Goal: Information Seeking & Learning: Learn about a topic

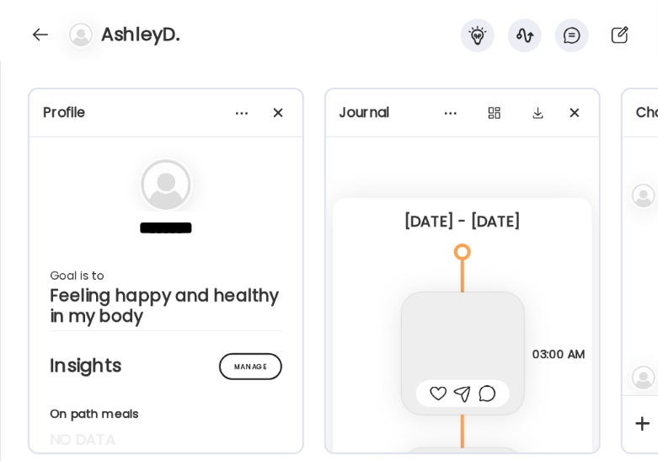
scroll to position [7025, 0]
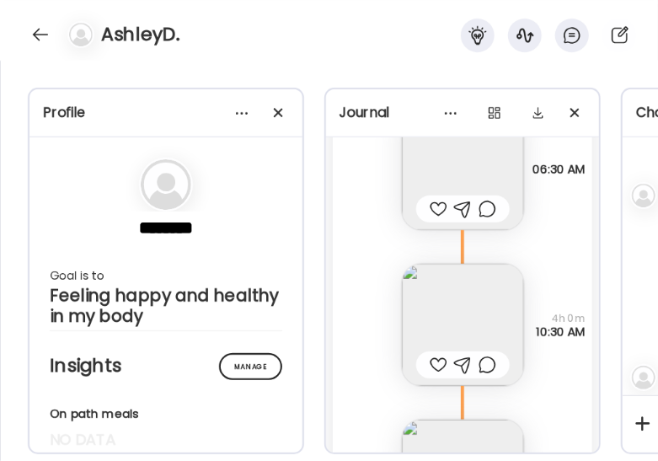
click at [36, 30] on div at bounding box center [40, 34] width 27 height 27
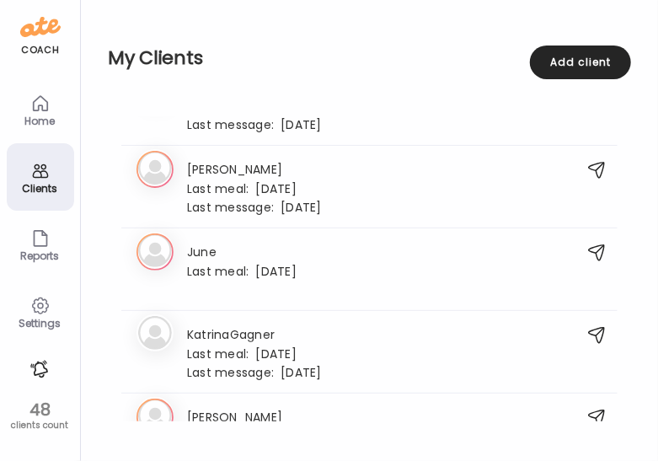
scroll to position [1459, 0]
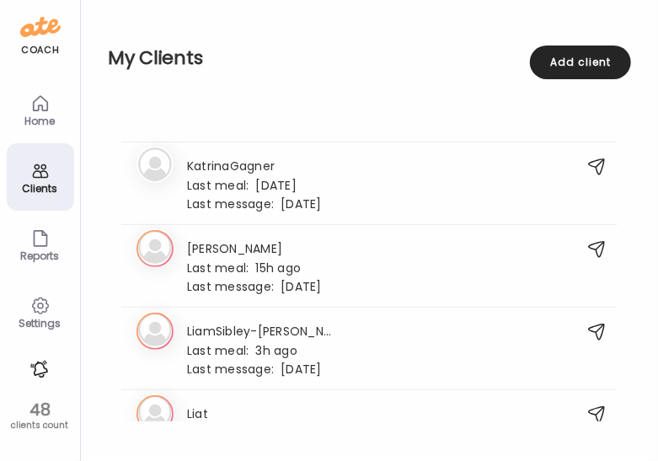
click at [222, 264] on span "Last meal:" at bounding box center [221, 268] width 69 height 18
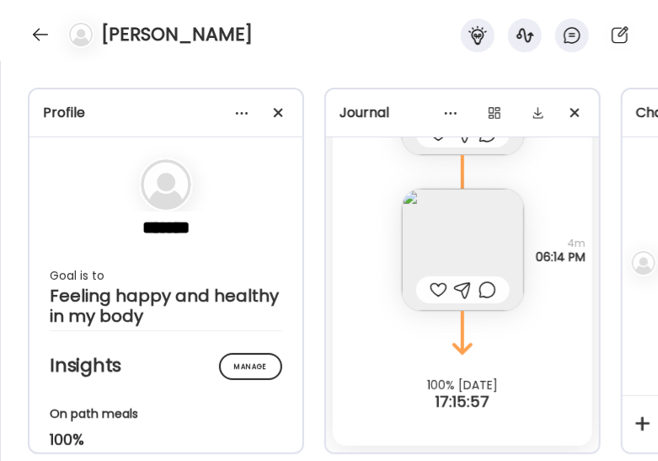
scroll to position [9556, 0]
click at [478, 254] on img at bounding box center [463, 250] width 122 height 122
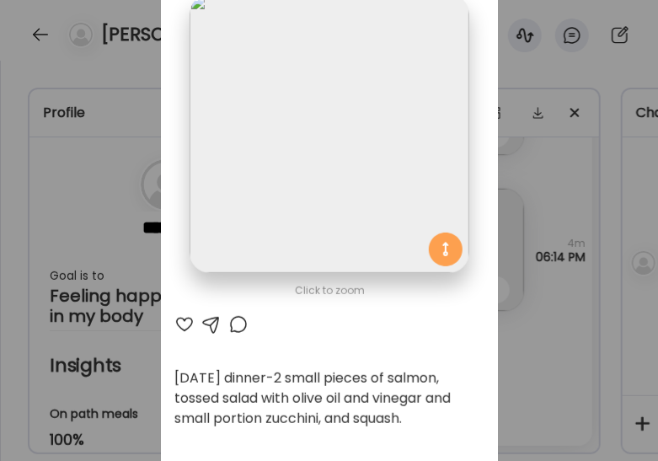
scroll to position [56, 0]
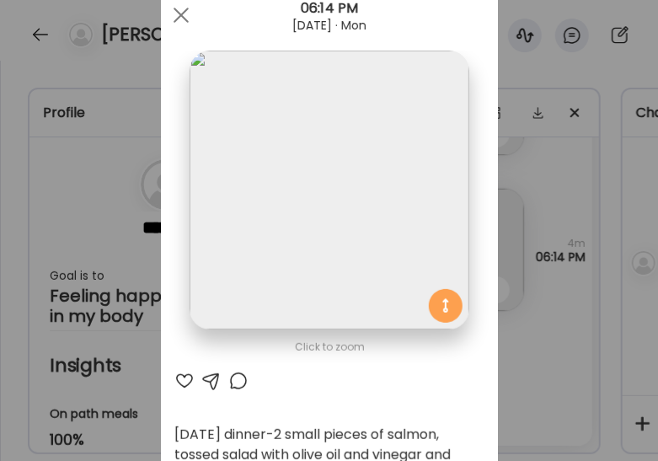
click at [172, 13] on div at bounding box center [181, 15] width 34 height 34
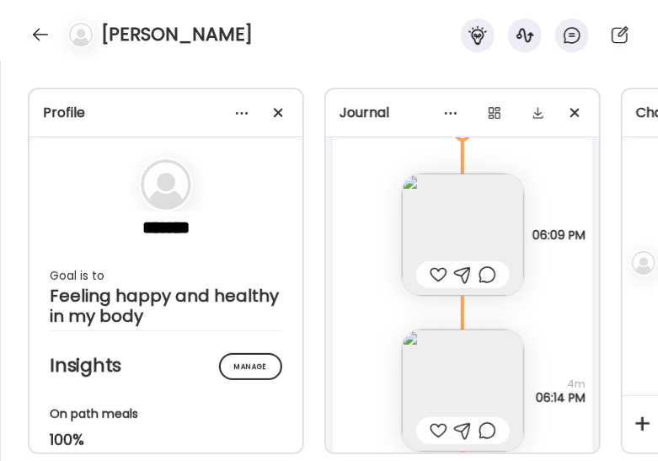
scroll to position [9388, 0]
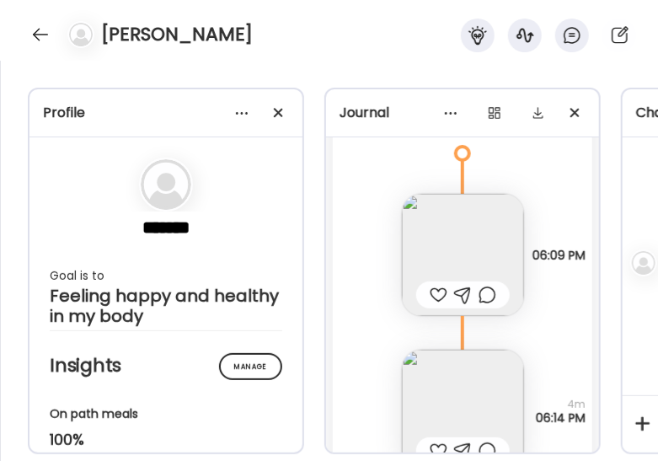
click at [432, 240] on img at bounding box center [463, 255] width 122 height 122
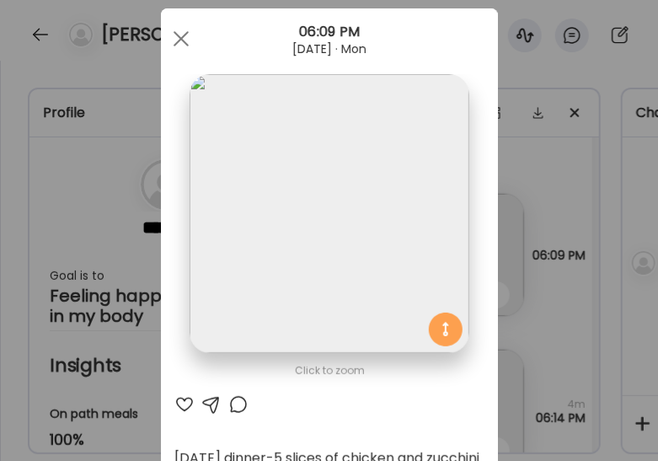
scroll to position [0, 0]
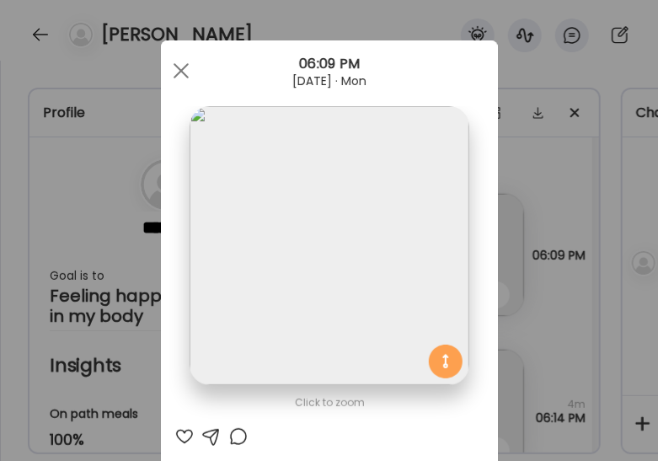
click at [181, 74] on span at bounding box center [180, 70] width 15 height 15
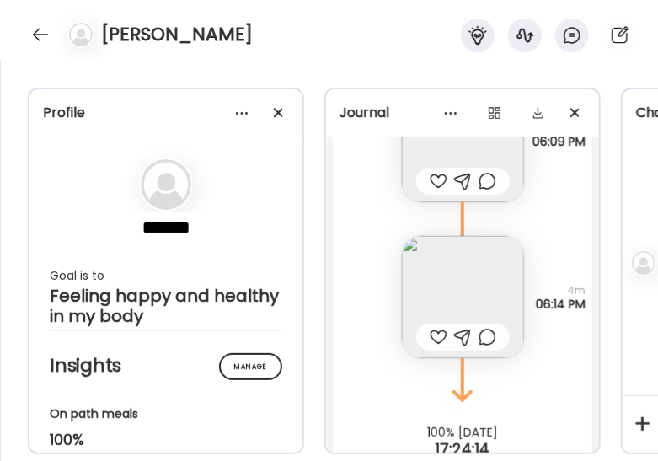
scroll to position [9556, 0]
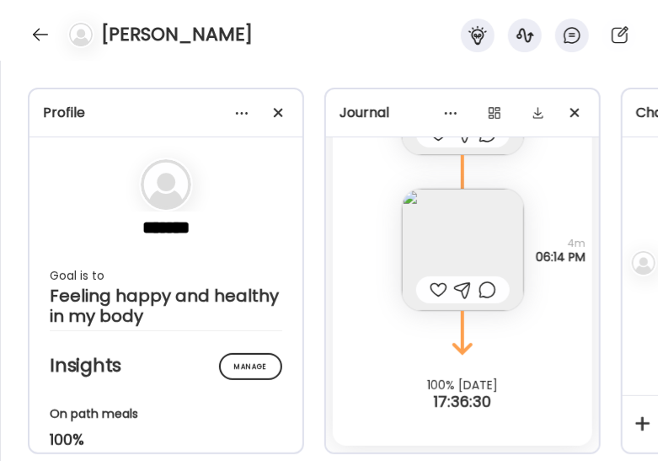
click at [255, 420] on div "On path meals" at bounding box center [166, 414] width 232 height 18
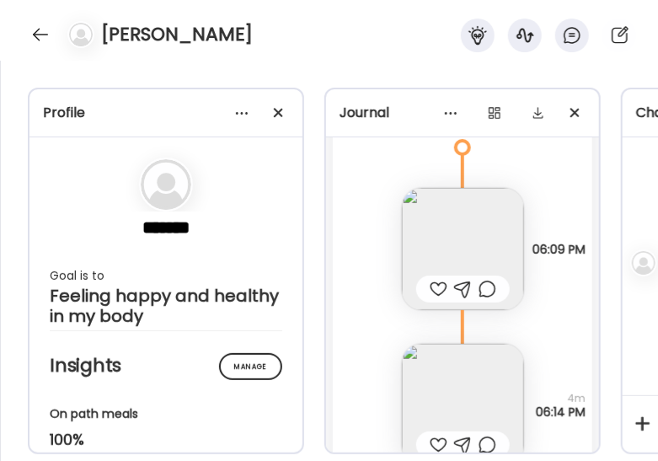
scroll to position [9388, 0]
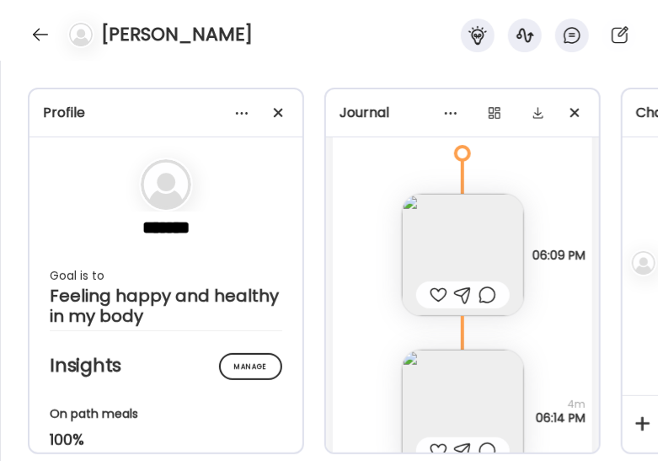
click at [436, 226] on img at bounding box center [463, 255] width 122 height 122
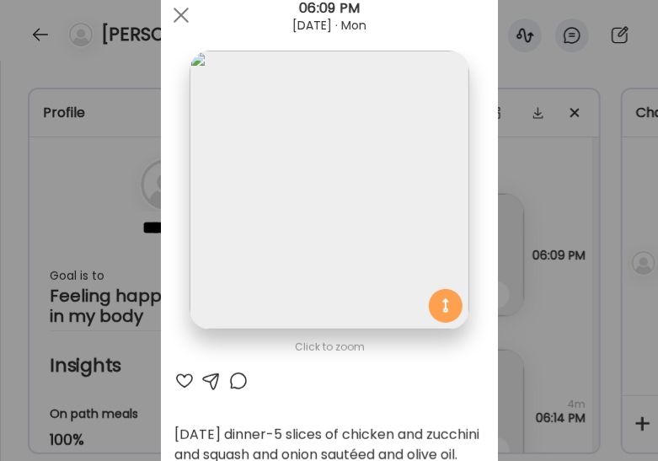
scroll to position [0, 0]
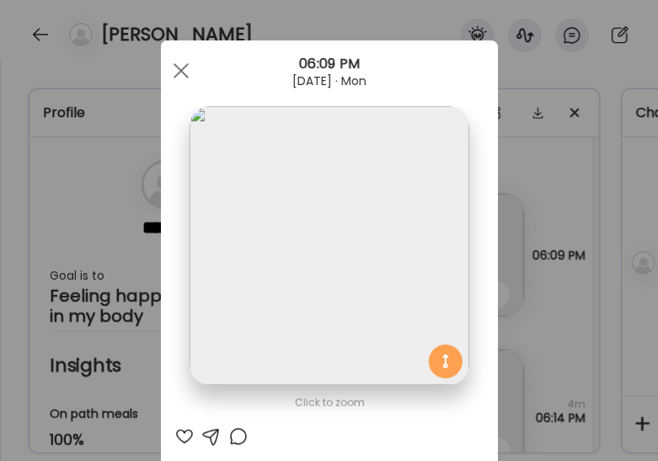
click at [174, 74] on span at bounding box center [180, 70] width 15 height 15
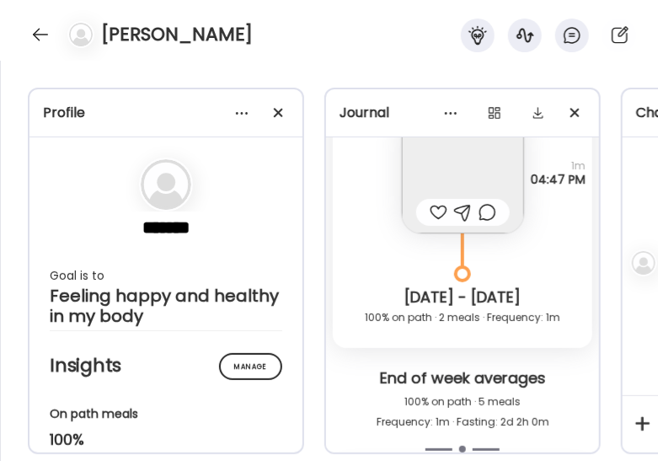
scroll to position [8883, 0]
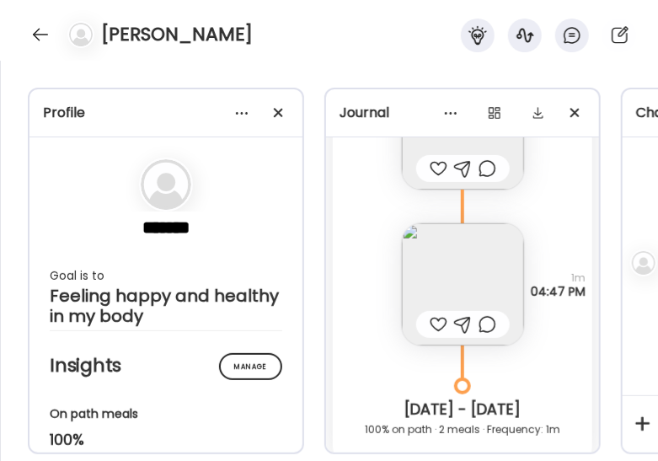
click at [422, 253] on img at bounding box center [463, 284] width 122 height 122
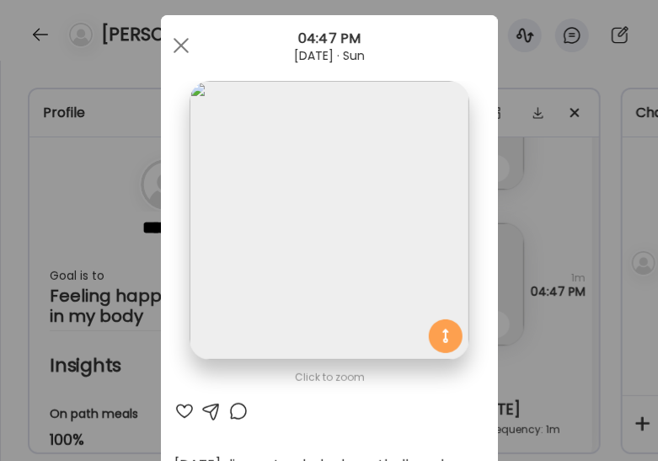
scroll to position [0, 0]
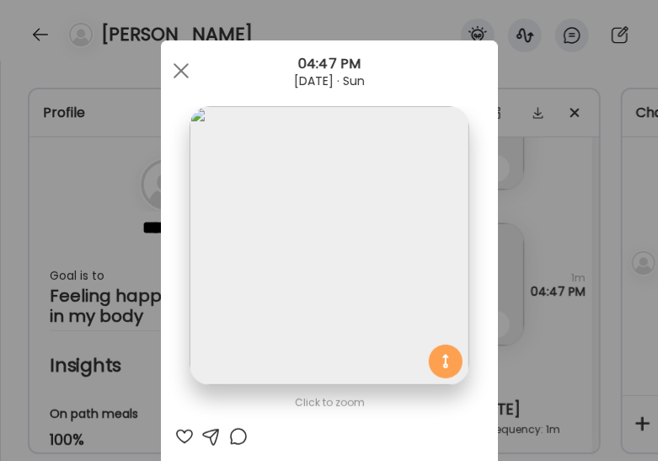
click at [184, 67] on div at bounding box center [181, 71] width 34 height 34
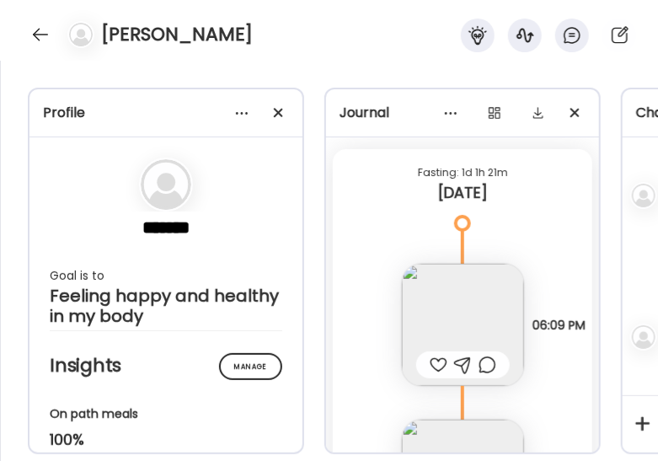
click at [44, 39] on div at bounding box center [40, 34] width 27 height 27
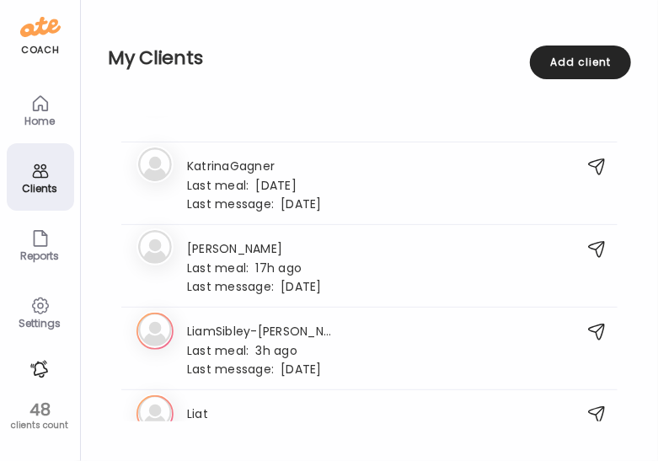
click at [35, 192] on div "Clients" at bounding box center [40, 188] width 61 height 11
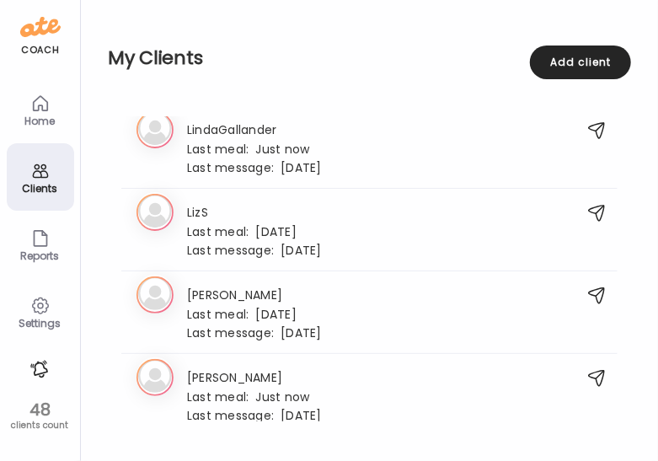
scroll to position [1964, 0]
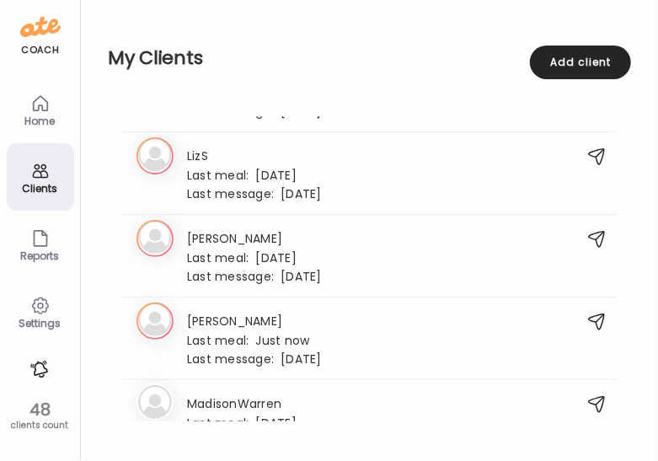
click at [256, 350] on span "Last message:" at bounding box center [233, 359] width 93 height 18
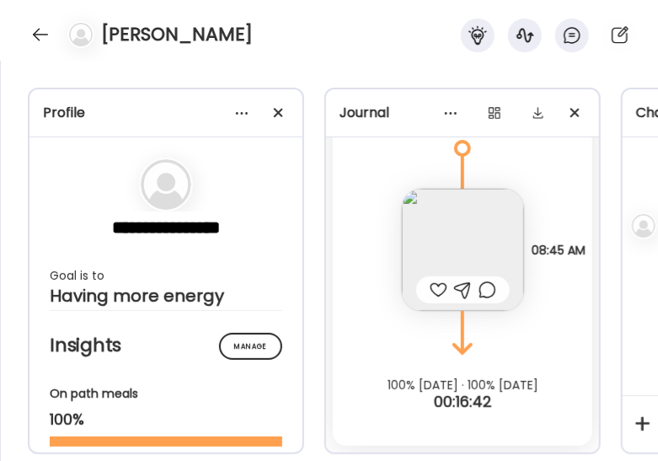
scroll to position [2867, 0]
click at [450, 217] on img at bounding box center [463, 250] width 122 height 122
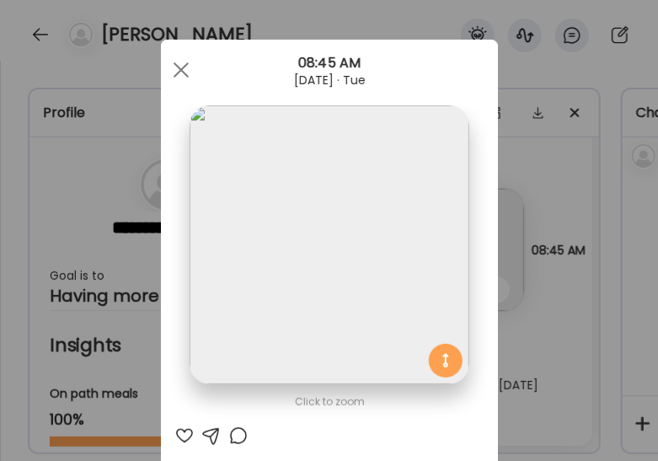
scroll to position [0, 0]
click at [177, 63] on div at bounding box center [181, 71] width 34 height 34
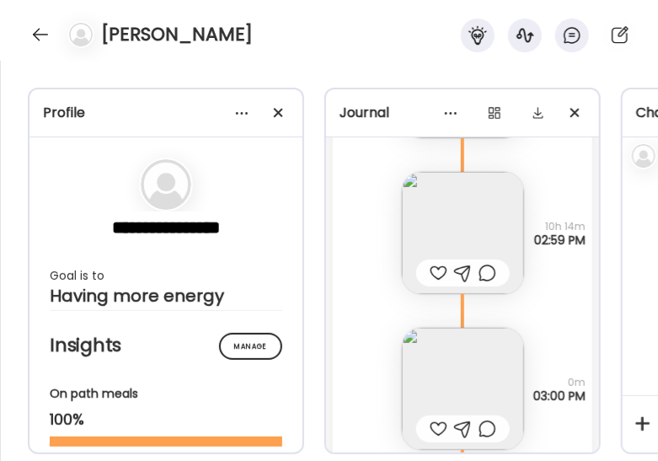
scroll to position [39244, 0]
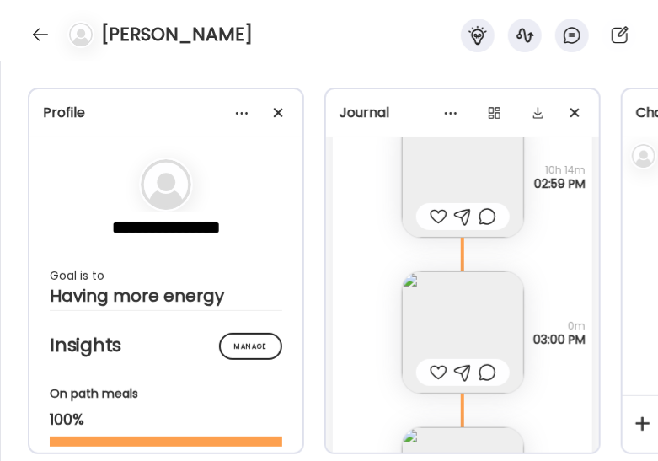
click at [433, 296] on img at bounding box center [463, 332] width 122 height 122
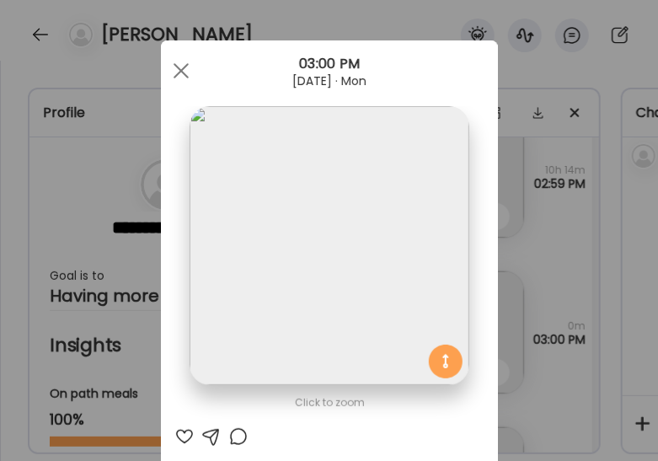
click at [179, 70] on div at bounding box center [181, 71] width 34 height 34
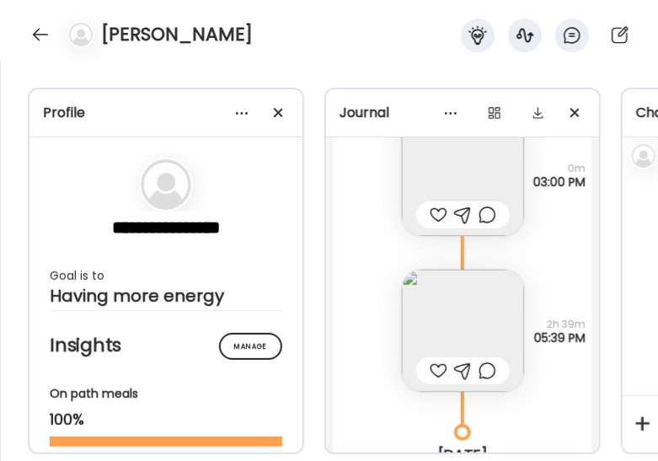
scroll to position [39413, 0]
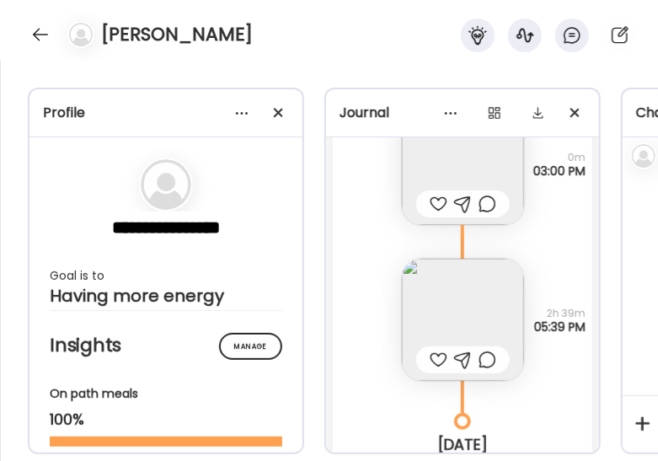
click at [436, 295] on img at bounding box center [463, 319] width 122 height 122
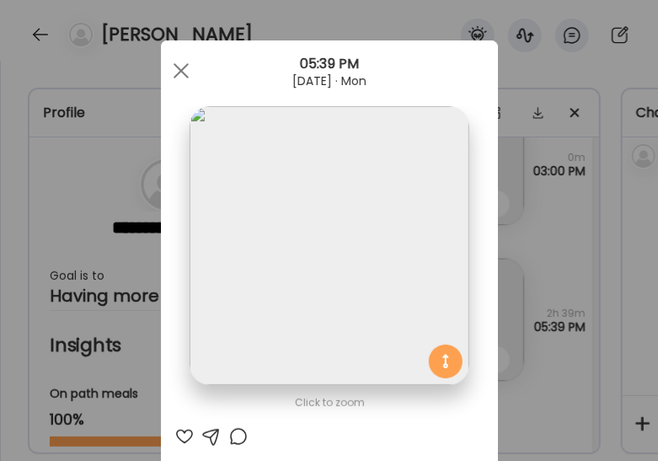
click at [183, 77] on span at bounding box center [180, 70] width 15 height 15
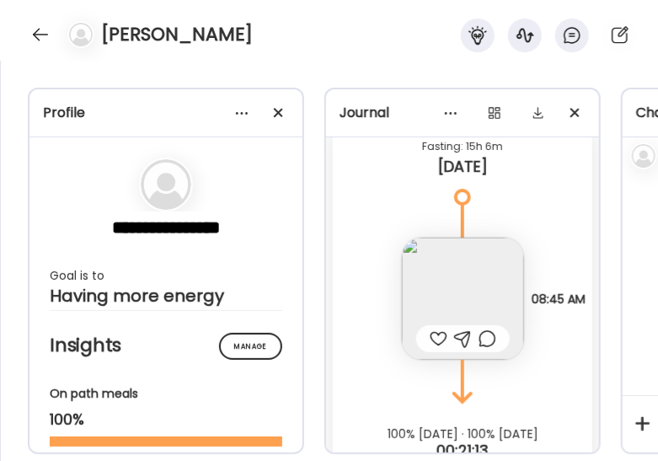
scroll to position [39806, 0]
click at [445, 274] on img at bounding box center [463, 298] width 122 height 122
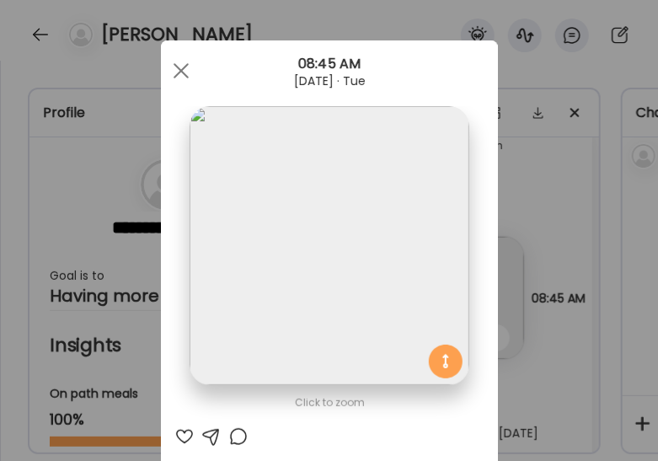
click at [175, 72] on span at bounding box center [180, 70] width 15 height 15
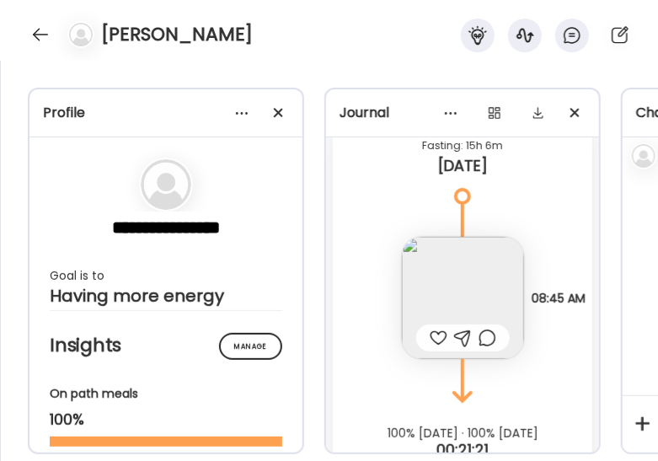
click at [441, 343] on div at bounding box center [438, 337] width 18 height 20
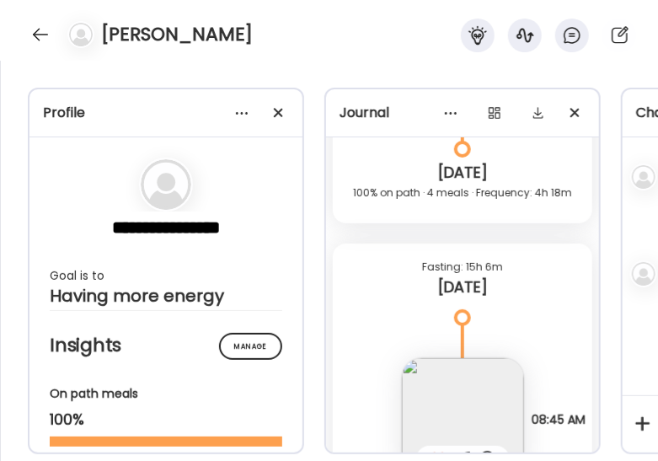
scroll to position [39847, 0]
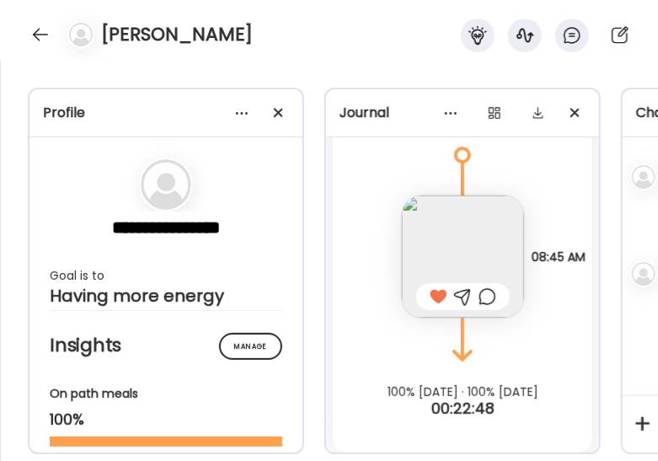
click at [468, 241] on img at bounding box center [463, 256] width 122 height 122
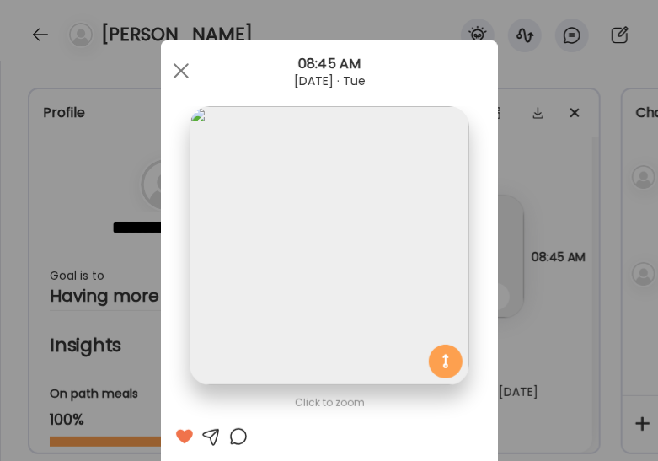
click at [179, 74] on span at bounding box center [180, 70] width 15 height 15
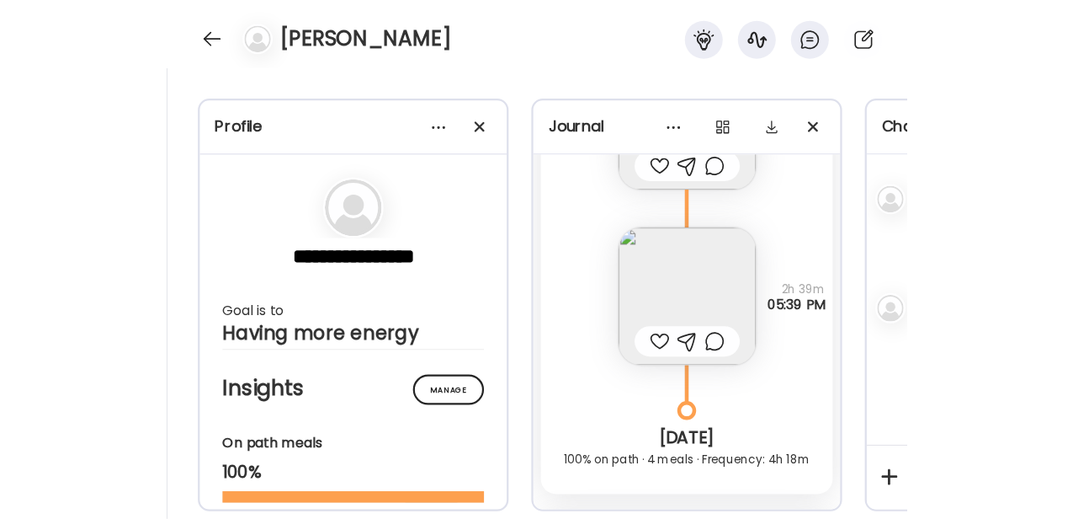
scroll to position [2264, 0]
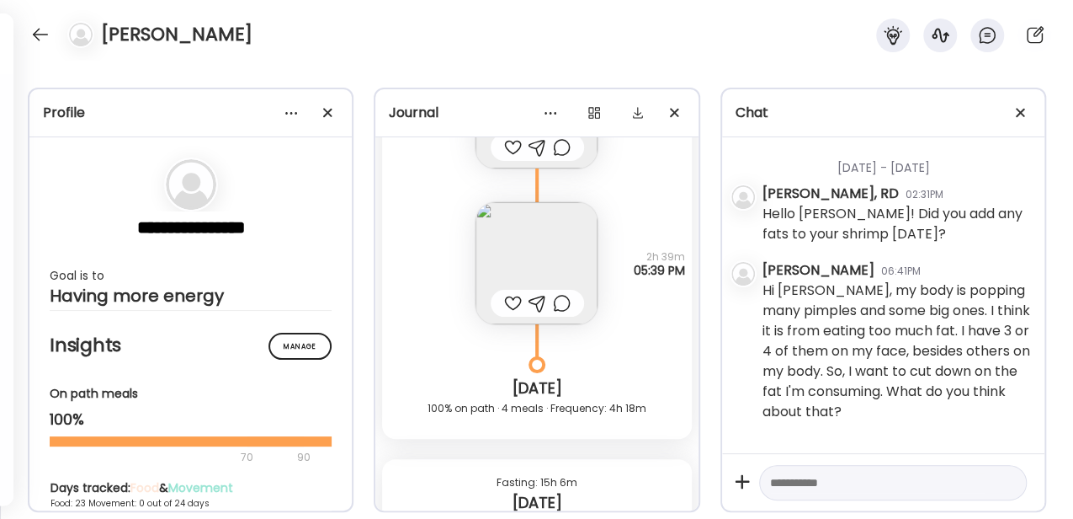
click at [657, 111] on div at bounding box center [1021, 113] width 34 height 34
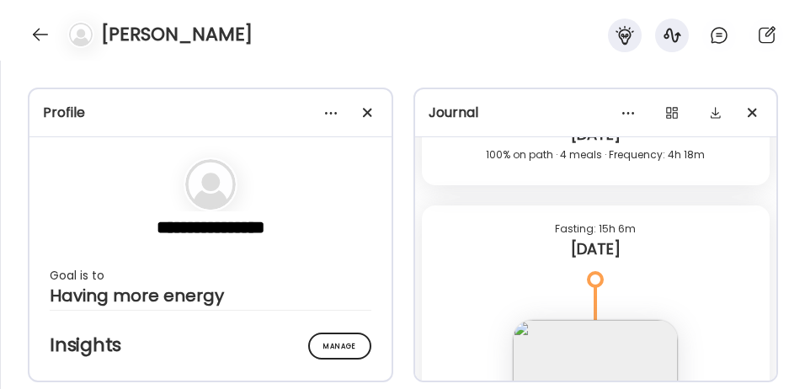
scroll to position [27183, 0]
drag, startPoint x: 550, startPoint y: 227, endPoint x: 646, endPoint y: 226, distance: 96.0
click at [646, 226] on div "Fasting: 15h 6m" at bounding box center [596, 230] width 322 height 20
click at [594, 237] on div "Fasting: 15h 6m" at bounding box center [596, 230] width 322 height 20
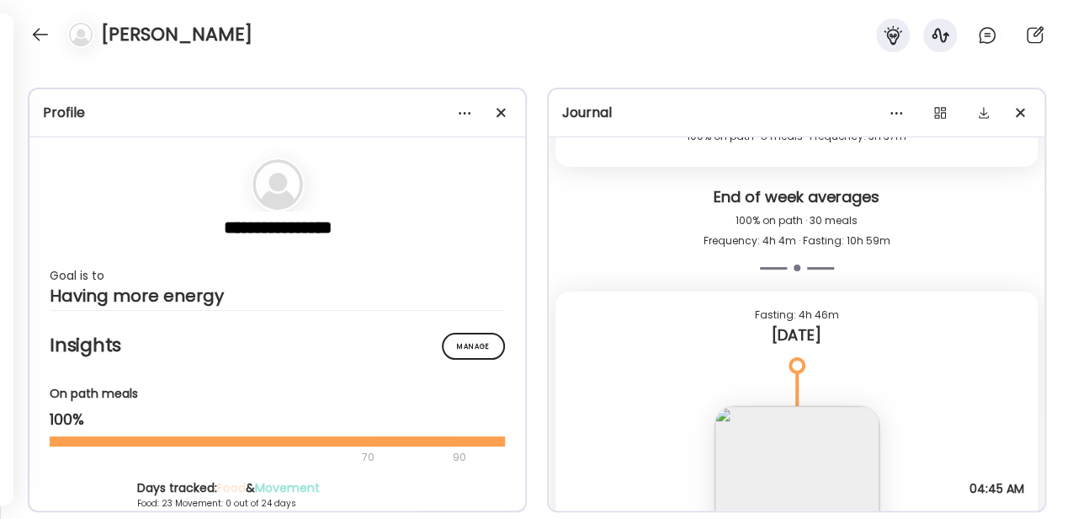
scroll to position [0, 0]
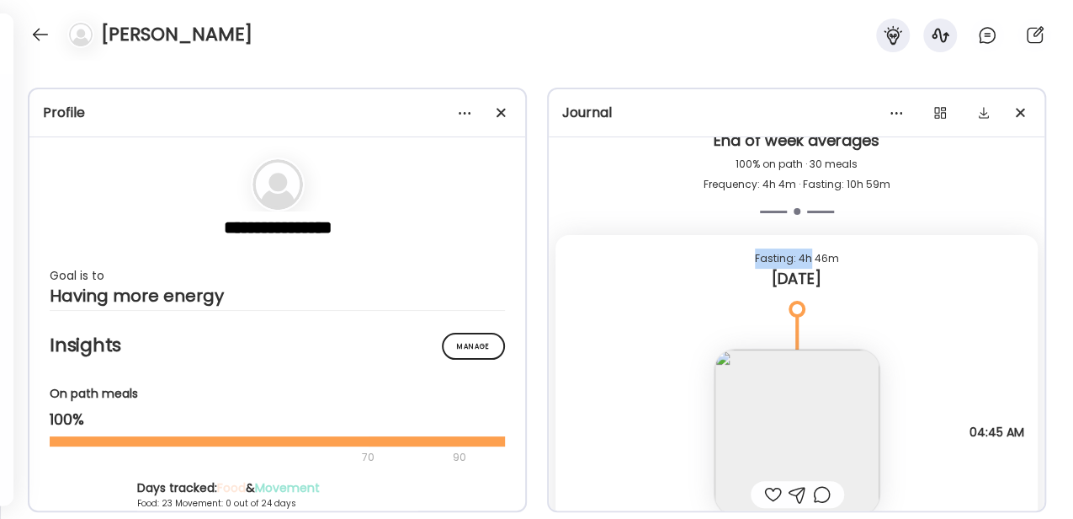
drag, startPoint x: 751, startPoint y: 257, endPoint x: 805, endPoint y: 258, distance: 53.9
click at [657, 258] on div "Fasting: 4h 46m" at bounding box center [796, 258] width 455 height 20
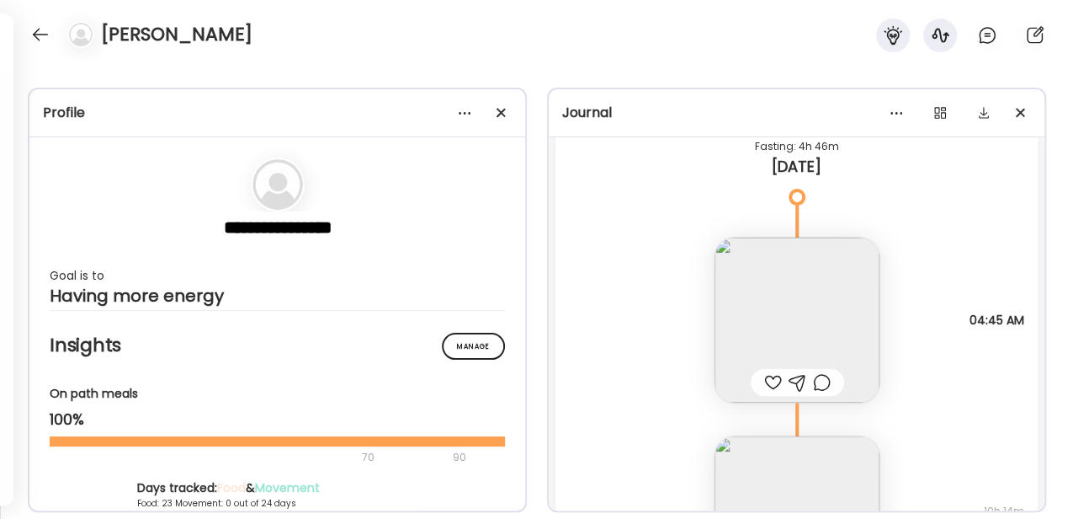
click at [657, 281] on div "Note not added Questions not answered 04:45 AM" at bounding box center [797, 303] width 482 height 199
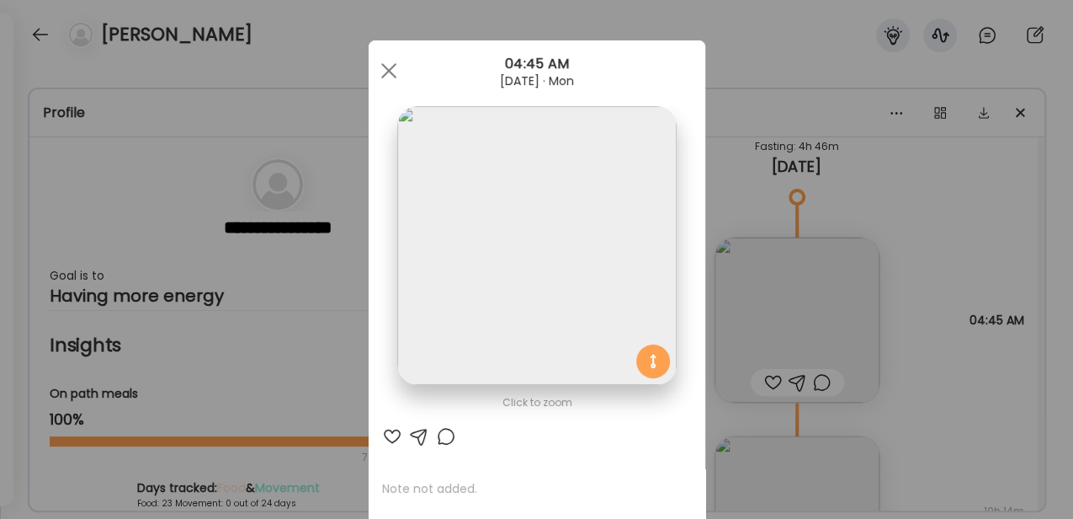
click at [392, 78] on div at bounding box center [389, 71] width 34 height 34
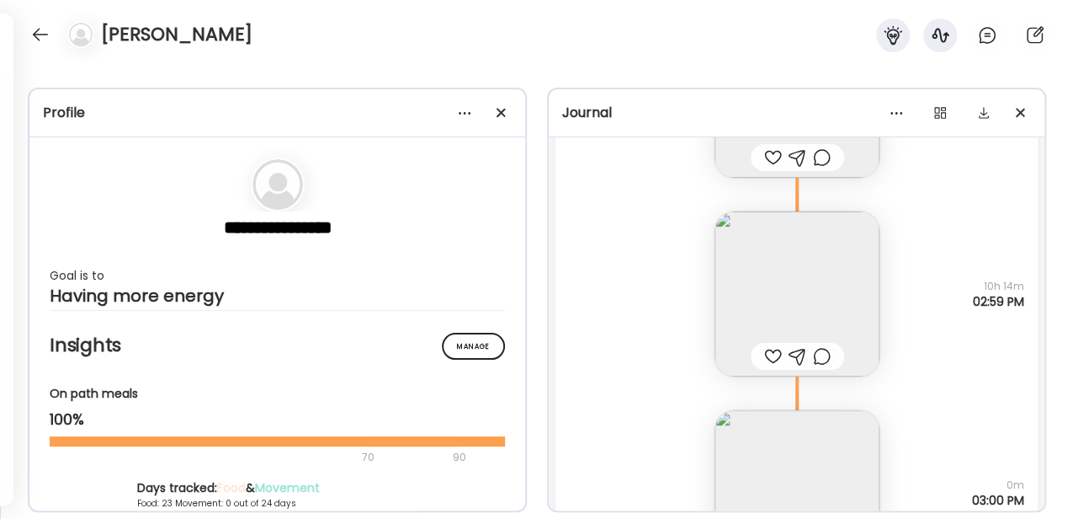
scroll to position [27183, 0]
click at [42, 34] on div at bounding box center [40, 34] width 27 height 27
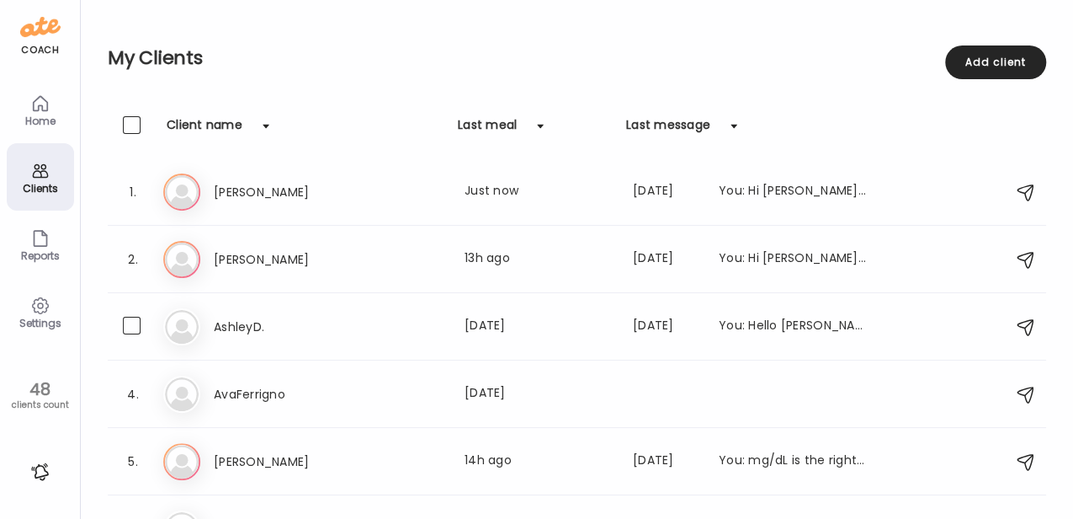
scroll to position [0, 0]
click at [321, 278] on div "2. An [PERSON_NAME] Last meal: 13h ago Last message: [DATE] You: Hi [PERSON_NAM…" at bounding box center [577, 259] width 939 height 67
click at [297, 253] on h3 "[PERSON_NAME]" at bounding box center [288, 259] width 148 height 20
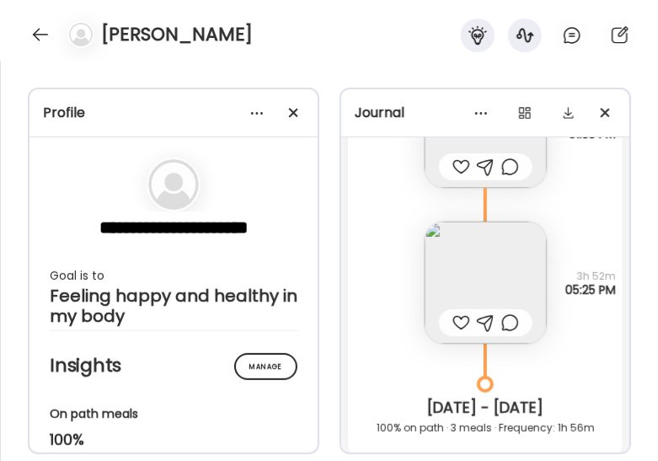
scroll to position [35958, 0]
click at [471, 271] on img at bounding box center [485, 283] width 122 height 122
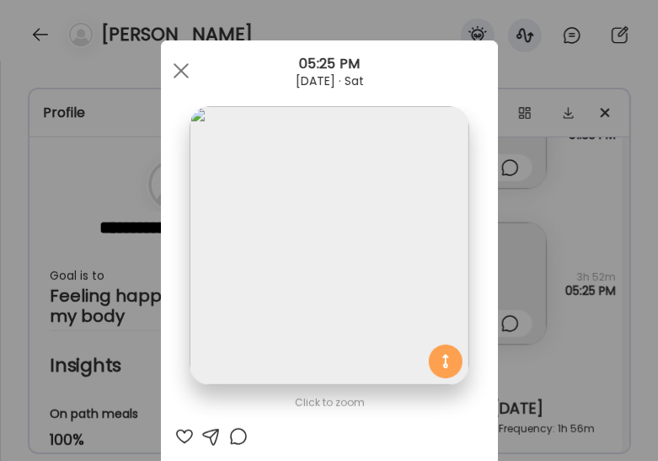
click at [175, 70] on span at bounding box center [180, 70] width 15 height 15
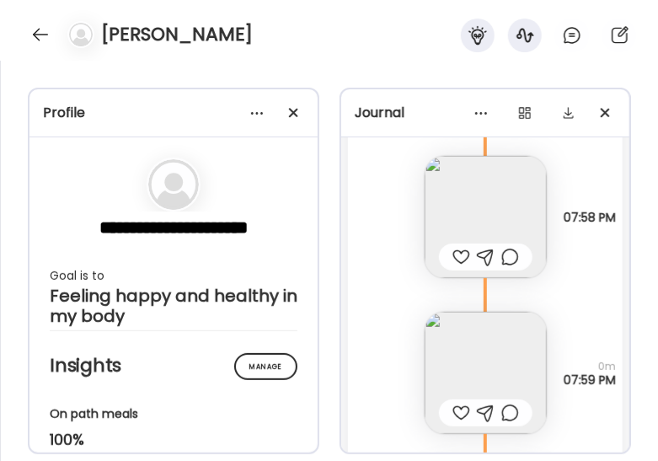
scroll to position [37081, 0]
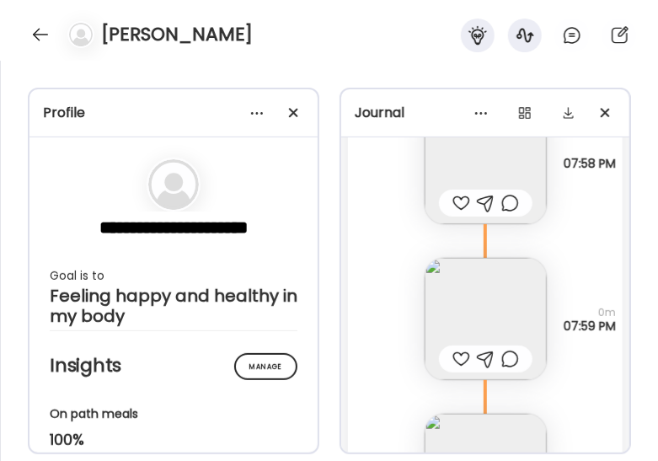
click at [455, 294] on img at bounding box center [485, 319] width 122 height 122
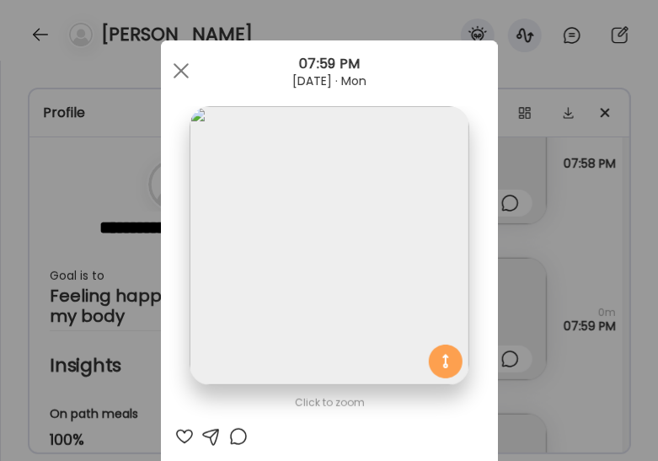
click at [175, 72] on span at bounding box center [180, 70] width 15 height 15
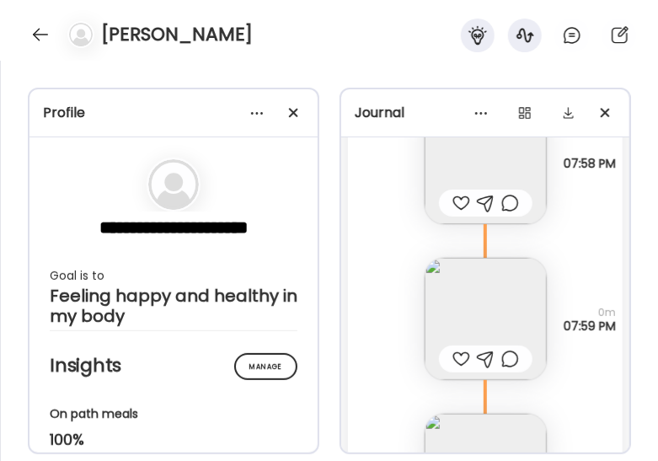
scroll to position [45, 0]
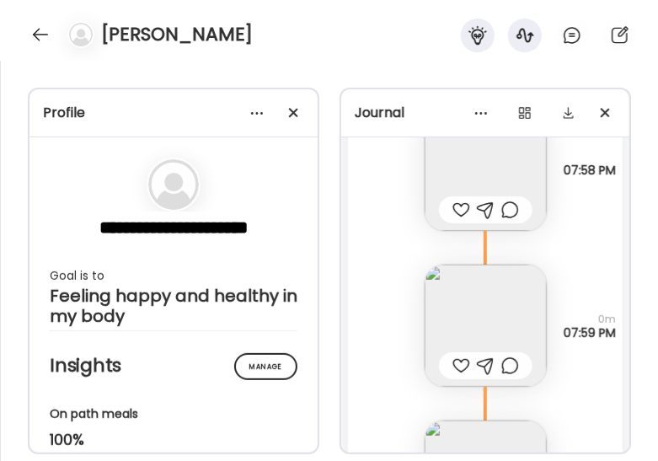
click at [440, 317] on img at bounding box center [485, 325] width 122 height 122
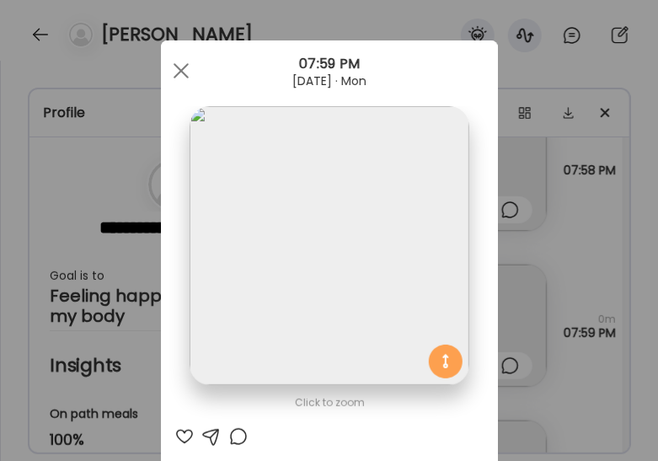
click at [180, 71] on div at bounding box center [181, 71] width 34 height 34
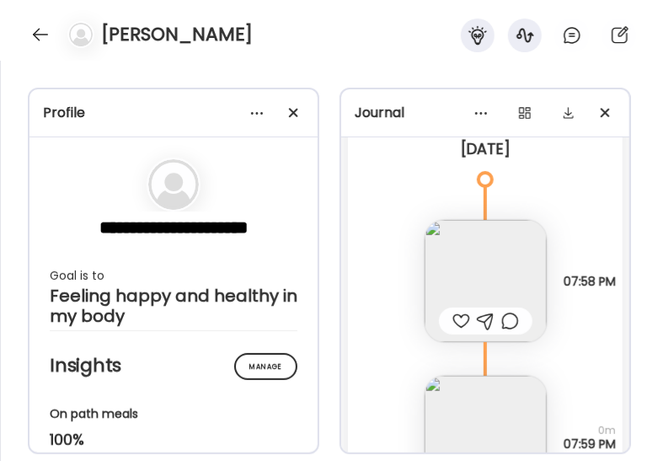
scroll to position [36963, 0]
click at [450, 271] on img at bounding box center [485, 282] width 122 height 122
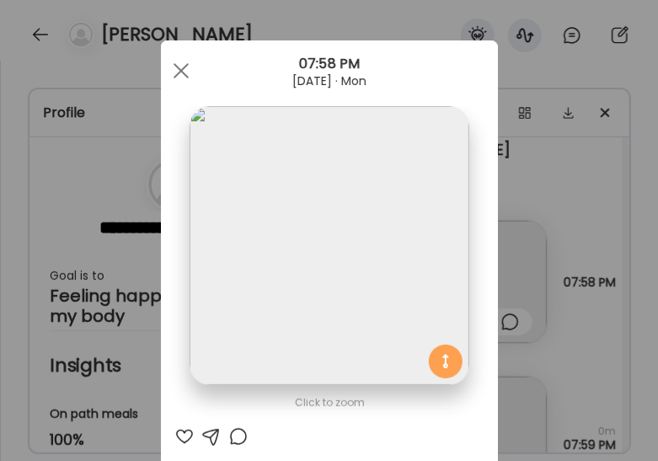
click at [178, 75] on div at bounding box center [181, 71] width 34 height 34
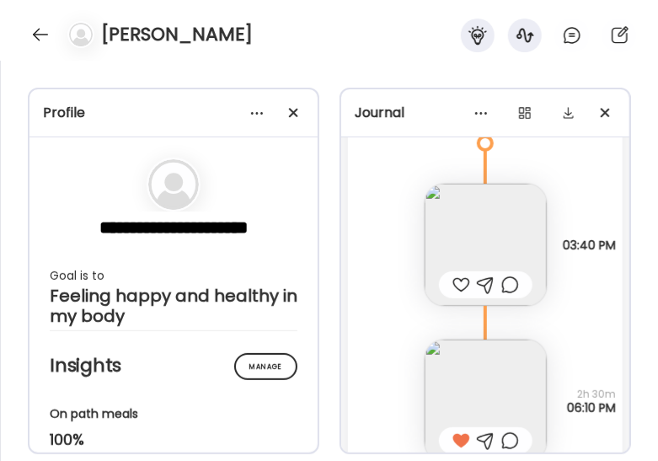
scroll to position [36346, 0]
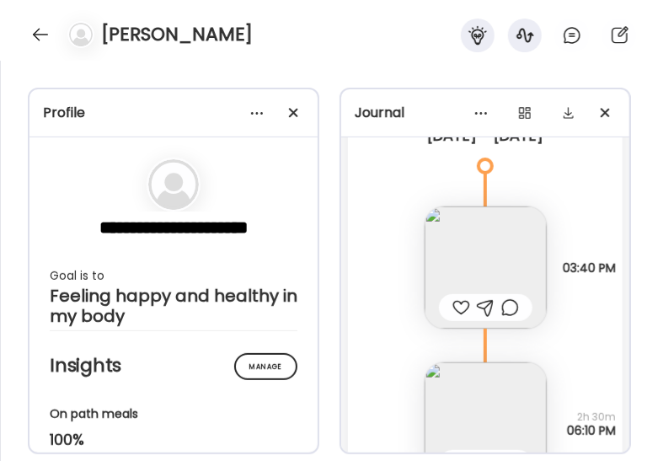
click at [445, 269] on img at bounding box center [485, 267] width 122 height 122
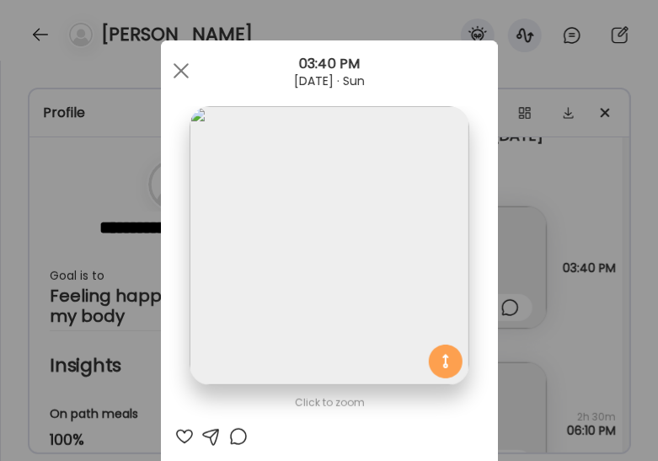
click at [179, 72] on span at bounding box center [180, 70] width 15 height 15
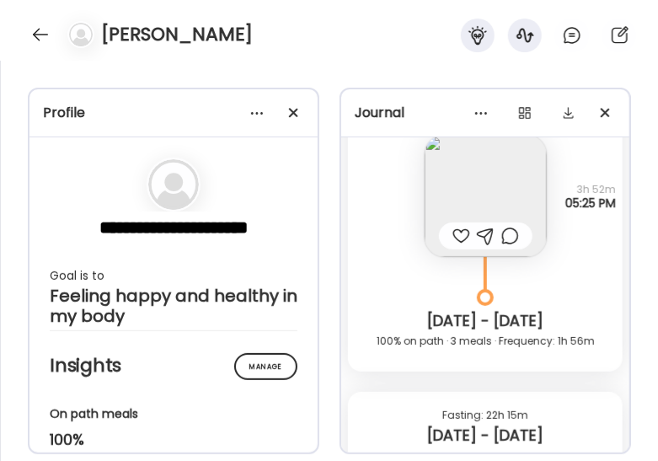
scroll to position [36064, 0]
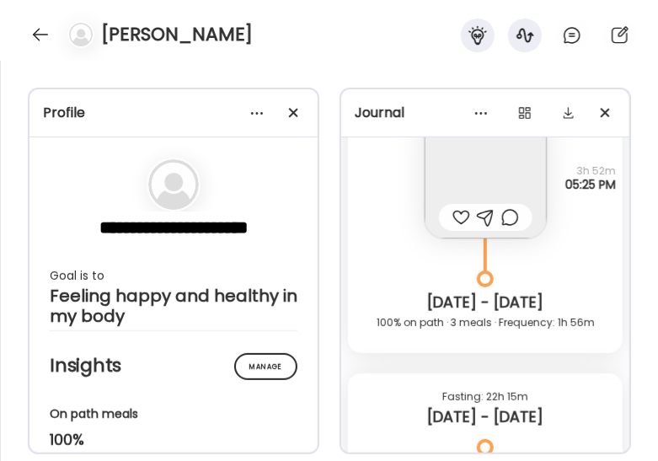
click at [467, 184] on img at bounding box center [485, 177] width 122 height 122
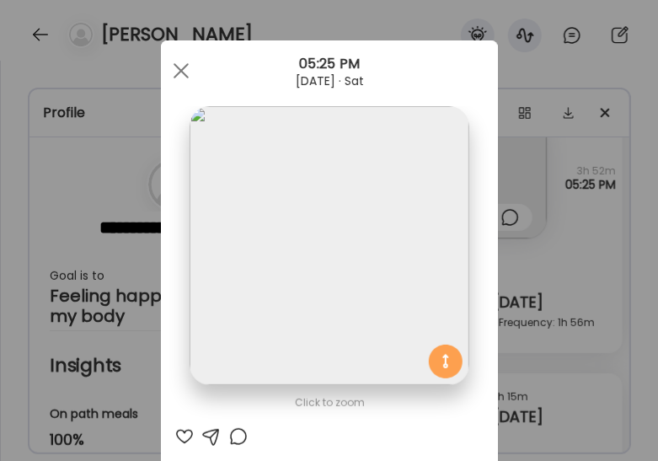
click at [172, 71] on div at bounding box center [181, 71] width 34 height 34
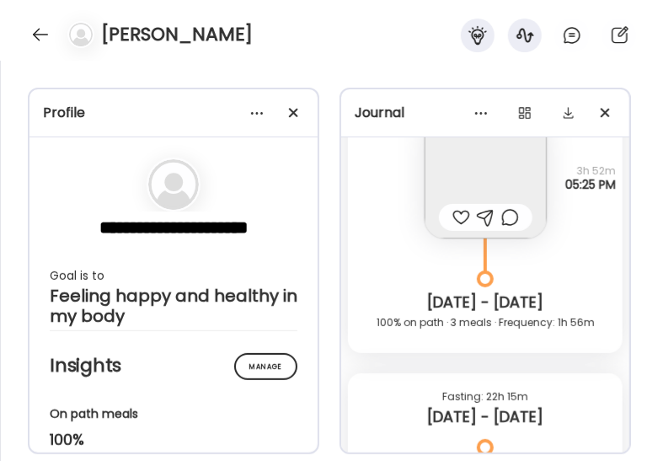
click at [170, 74] on div "**********" at bounding box center [329, 261] width 658 height 400
